Goal: Task Accomplishment & Management: Use online tool/utility

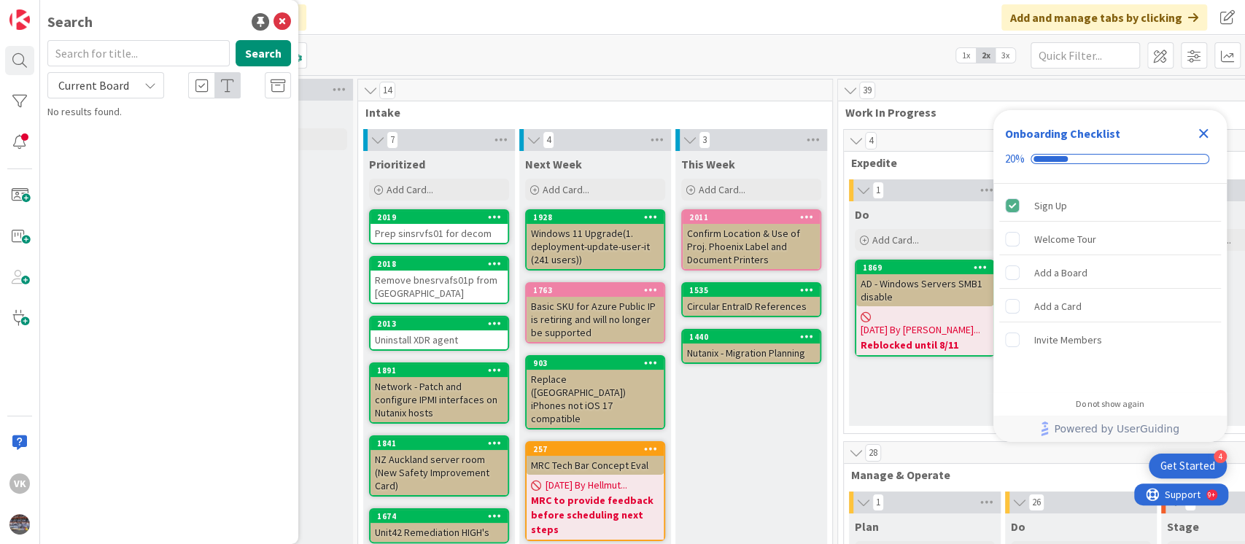
click at [1201, 134] on icon "Close Checklist" at bounding box center [1203, 133] width 9 height 9
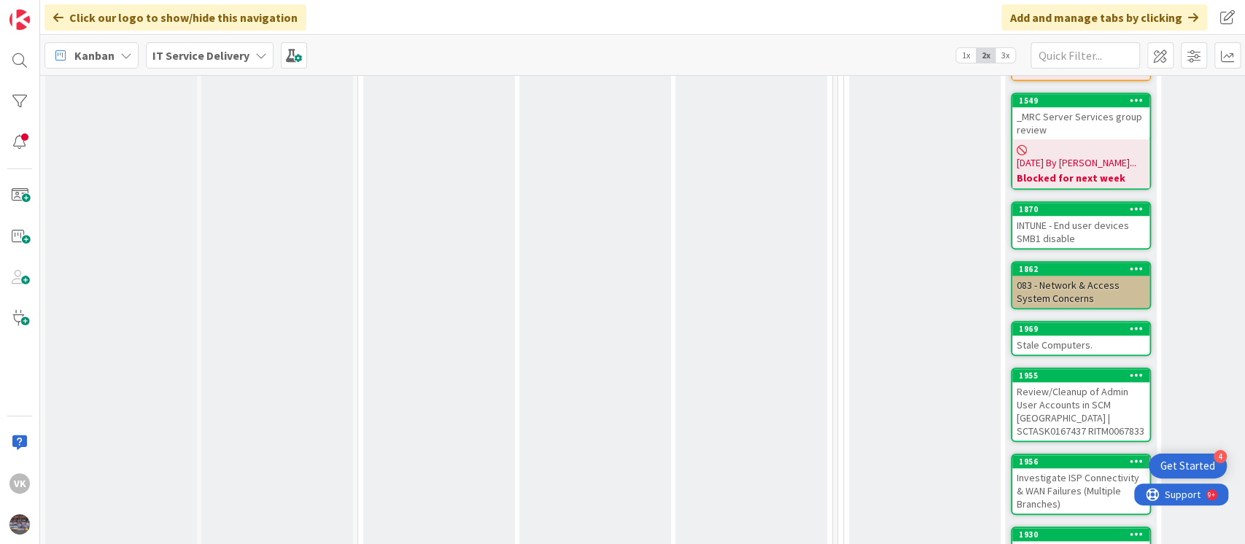
scroll to position [902, 0]
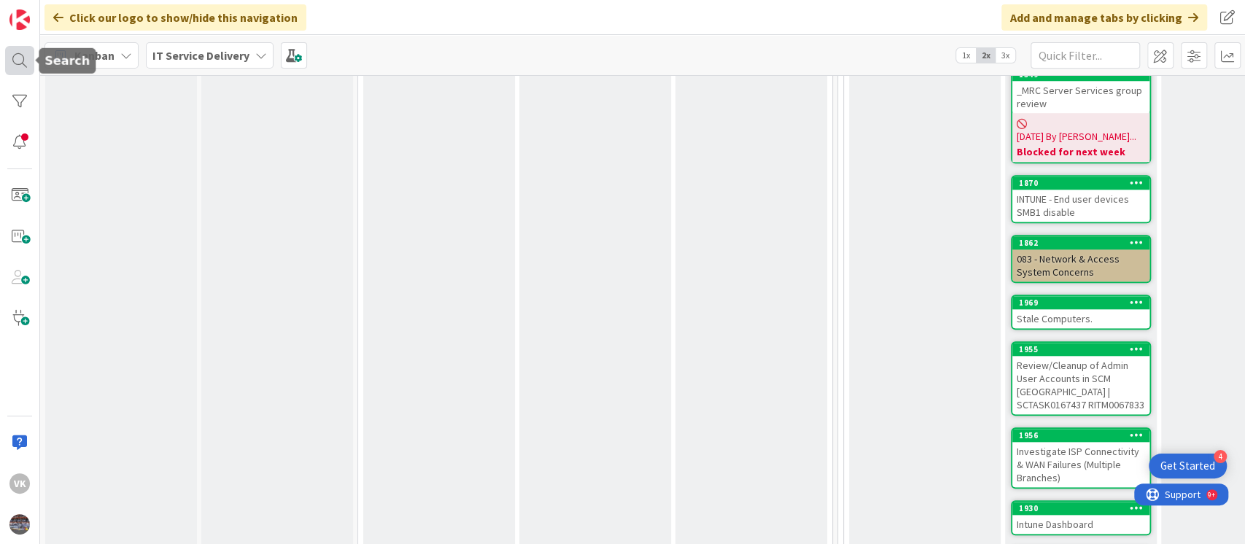
click at [21, 65] on div at bounding box center [19, 60] width 29 height 29
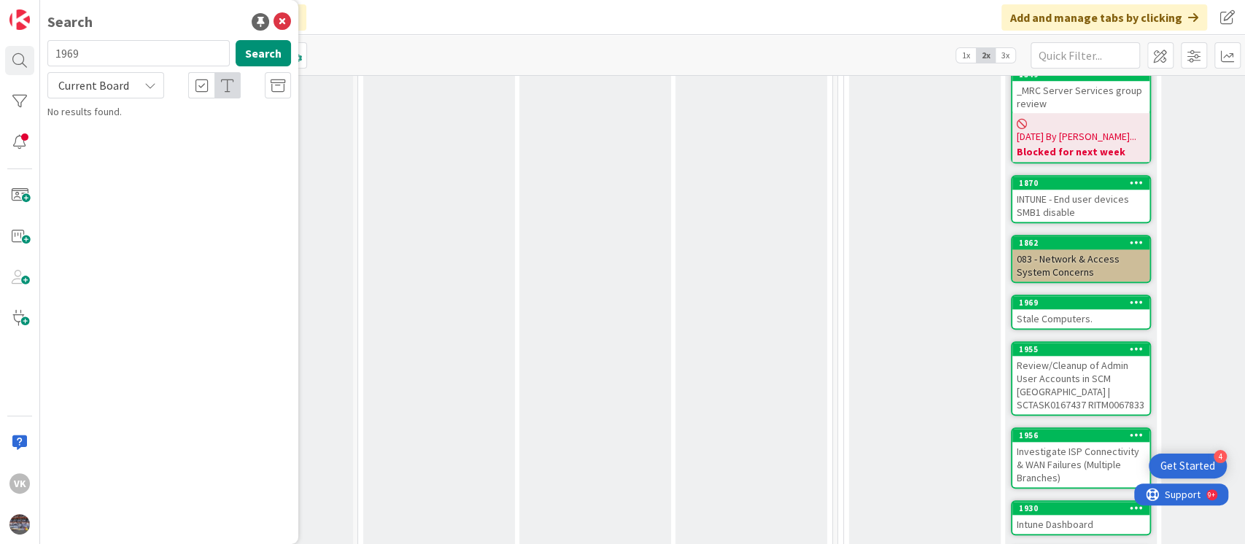
type input "1969"
click at [156, 125] on span "Stale Computers." at bounding box center [141, 128] width 76 height 13
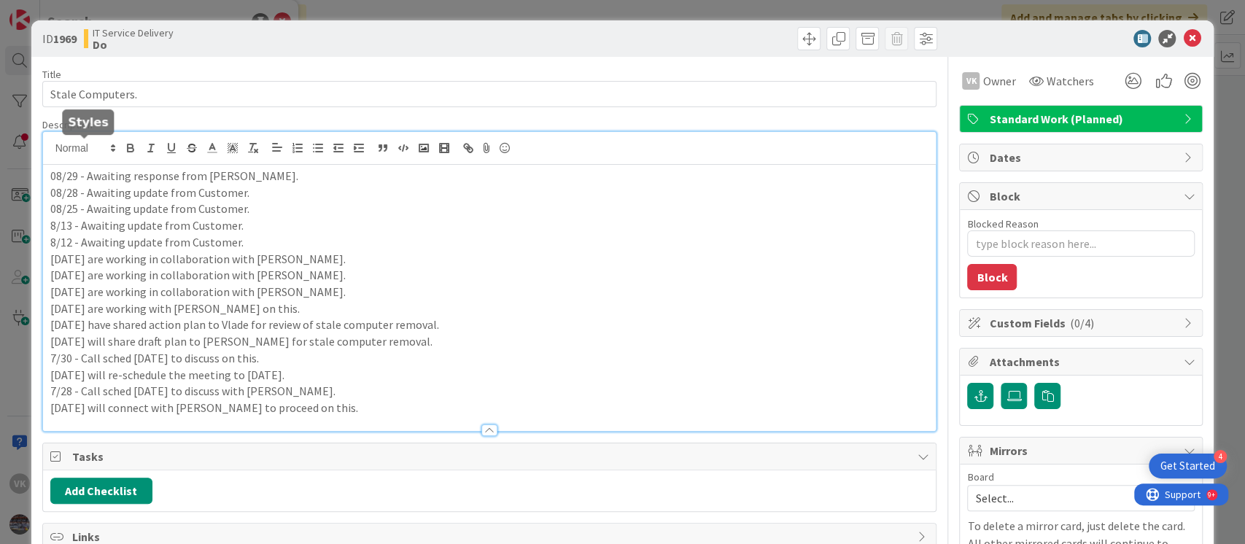
click at [48, 154] on div "08/29 - Awaiting response from [PERSON_NAME]. 08/28 - Awaiting update from Cust…" at bounding box center [489, 281] width 893 height 299
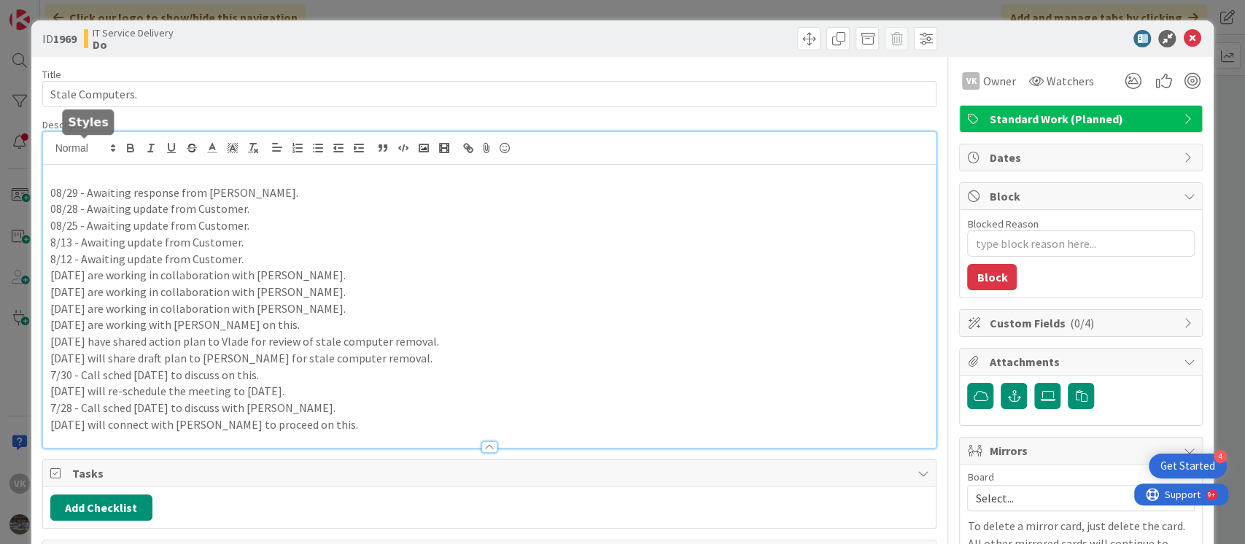
type textarea "x"
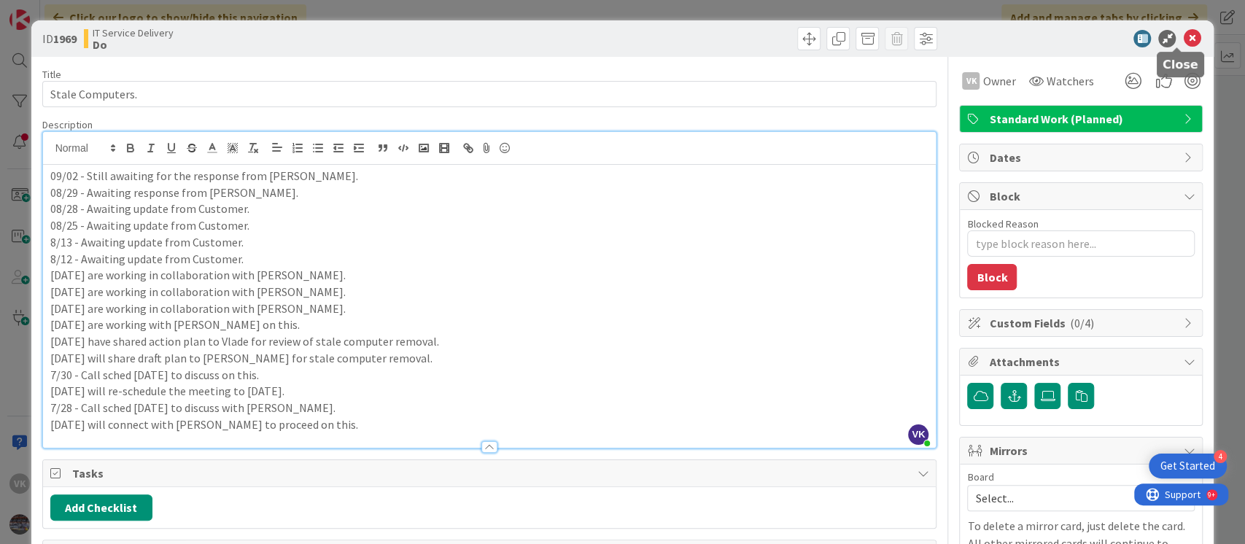
click at [1183, 38] on icon at bounding box center [1191, 38] width 17 height 17
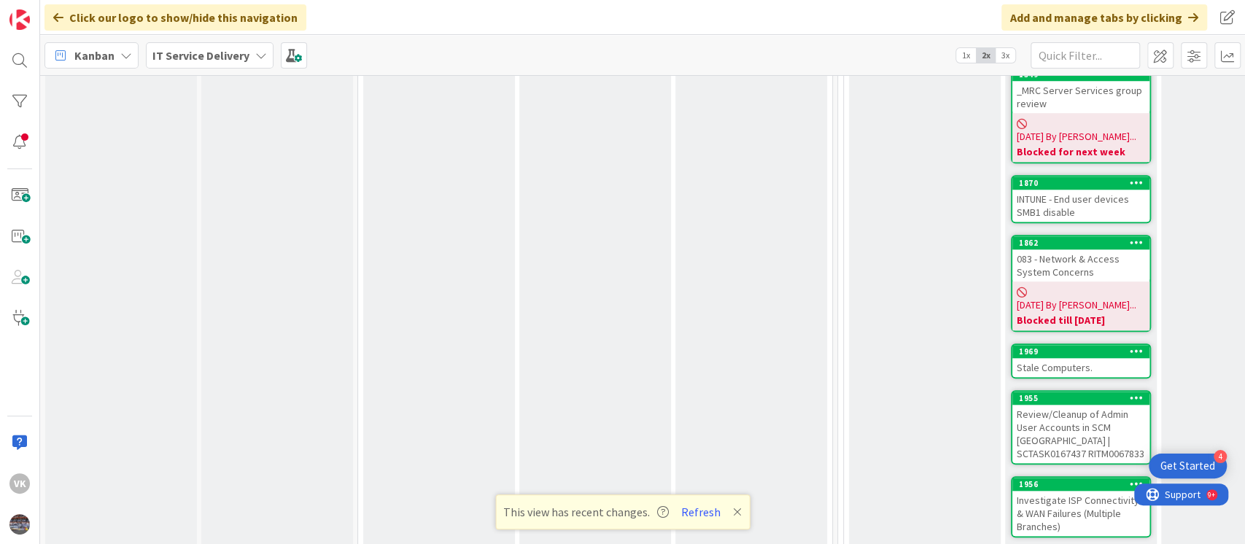
click at [1078, 358] on div "Stale Computers." at bounding box center [1080, 367] width 137 height 19
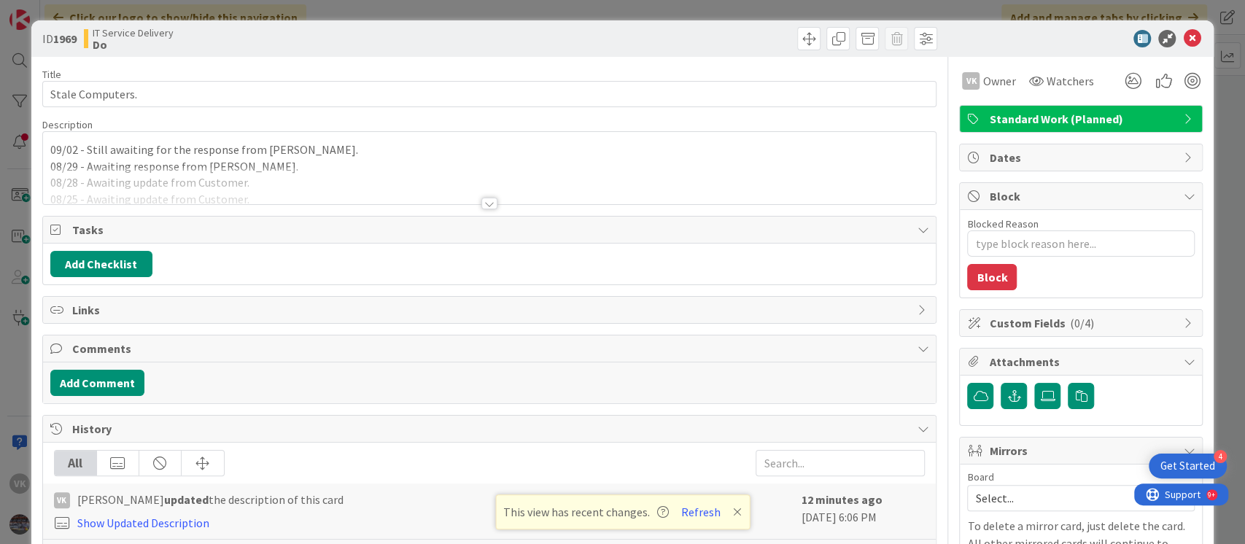
type textarea "x"
click at [1183, 37] on icon at bounding box center [1191, 38] width 17 height 17
